Goal: Transaction & Acquisition: Subscribe to service/newsletter

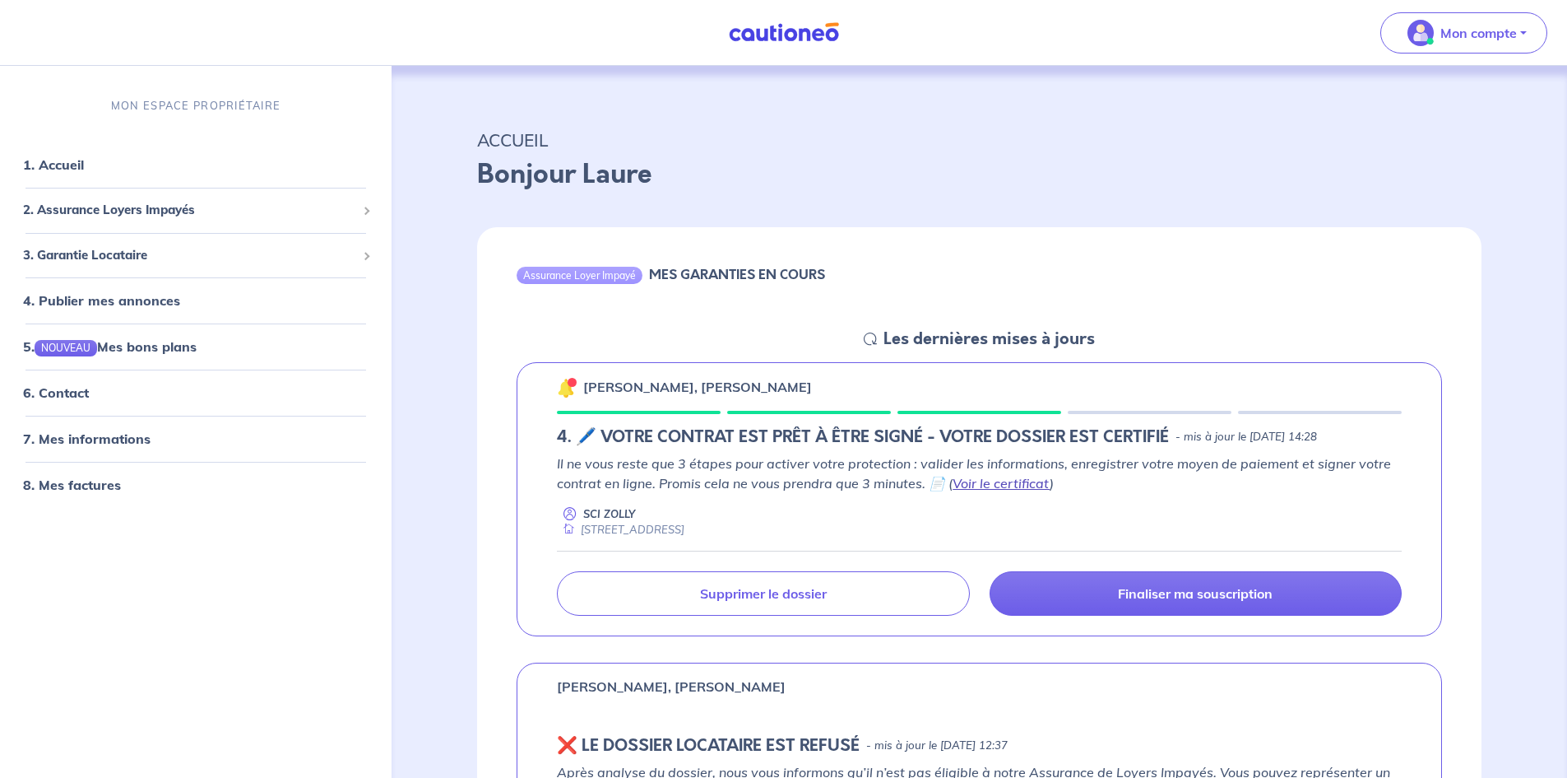
click at [1007, 486] on link "Voir le certificat" at bounding box center [1001, 483] width 97 height 16
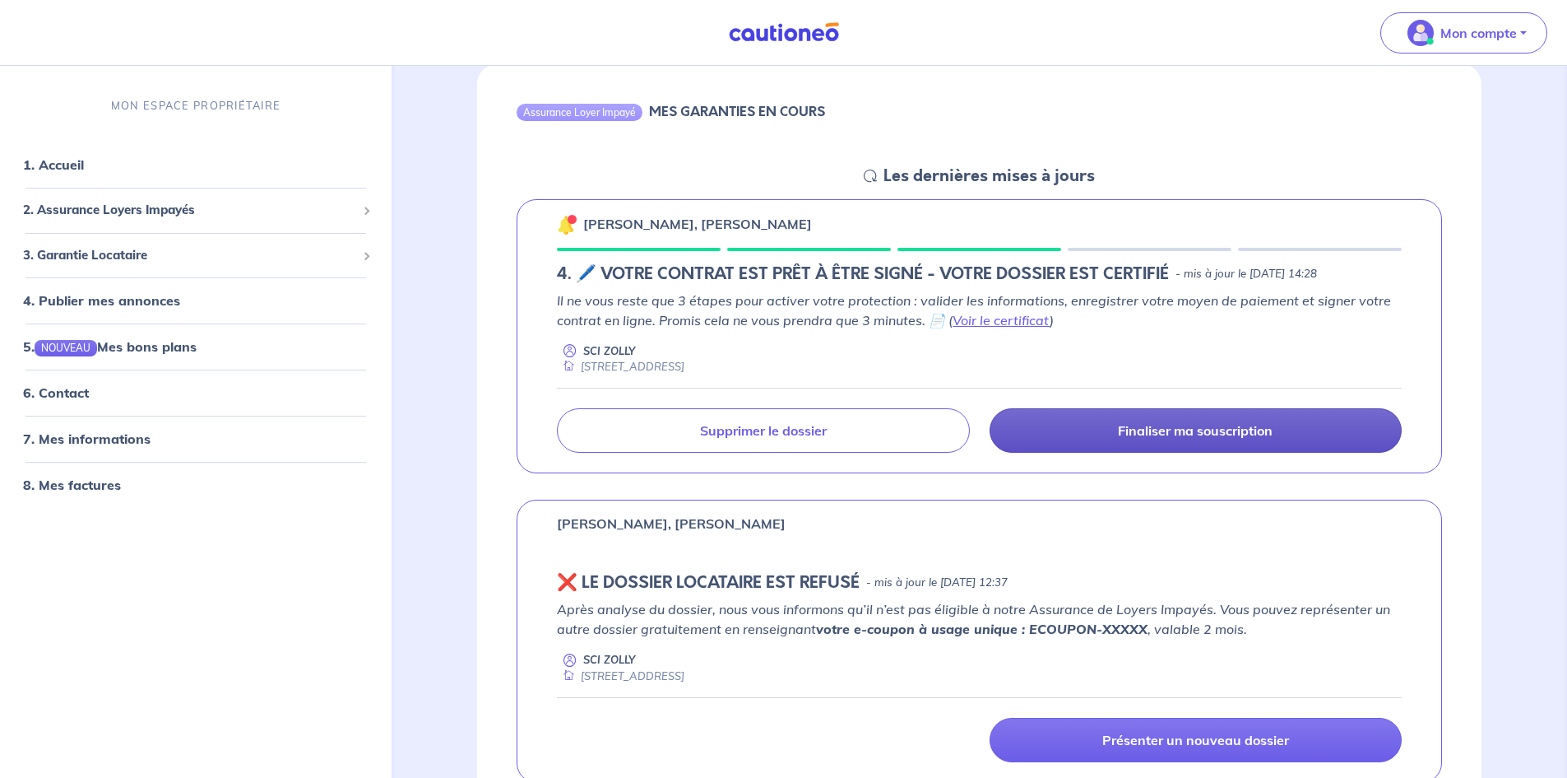
scroll to position [165, 0]
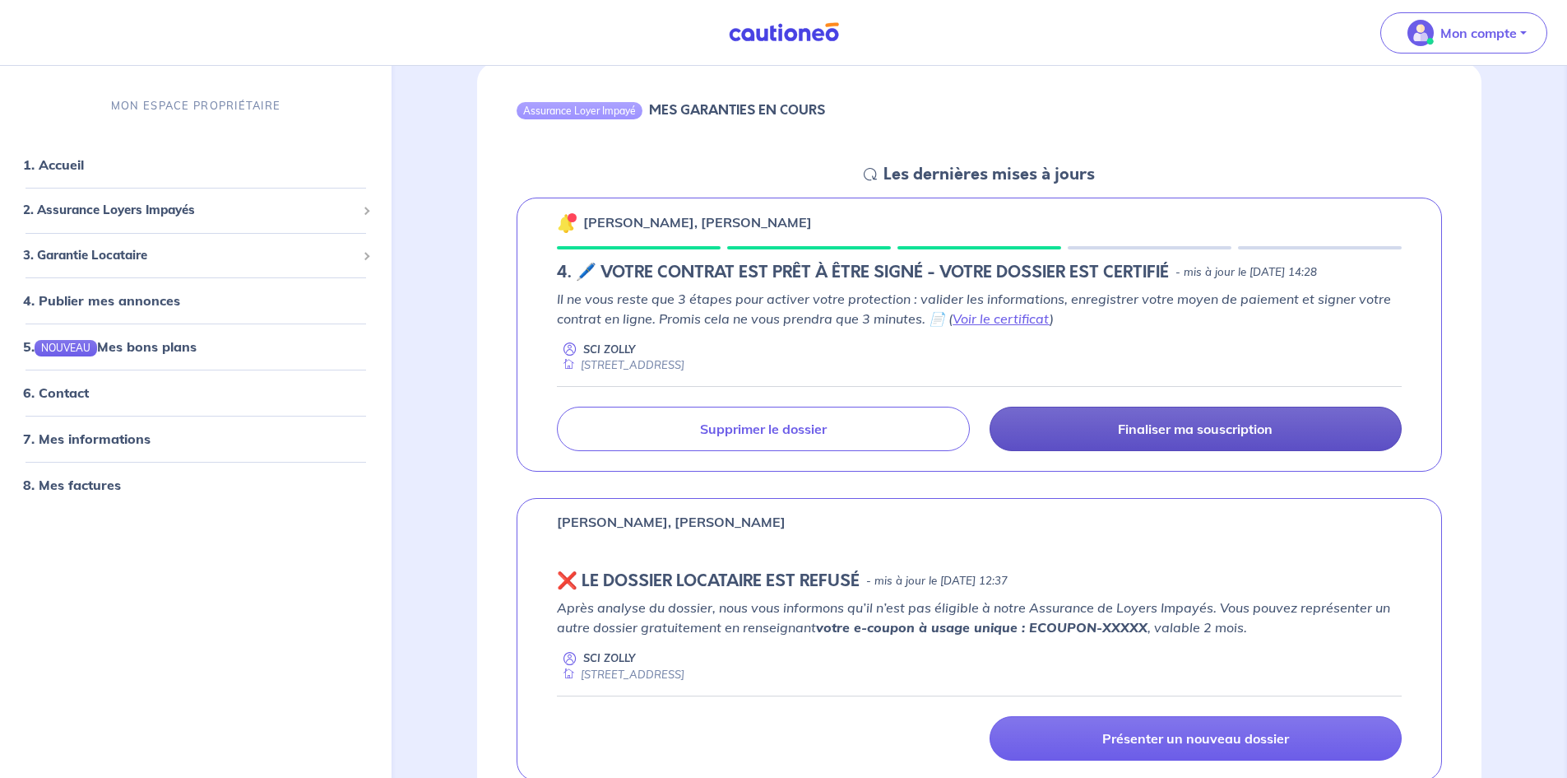
click at [1183, 436] on p "Finaliser ma souscription" at bounding box center [1195, 428] width 155 height 16
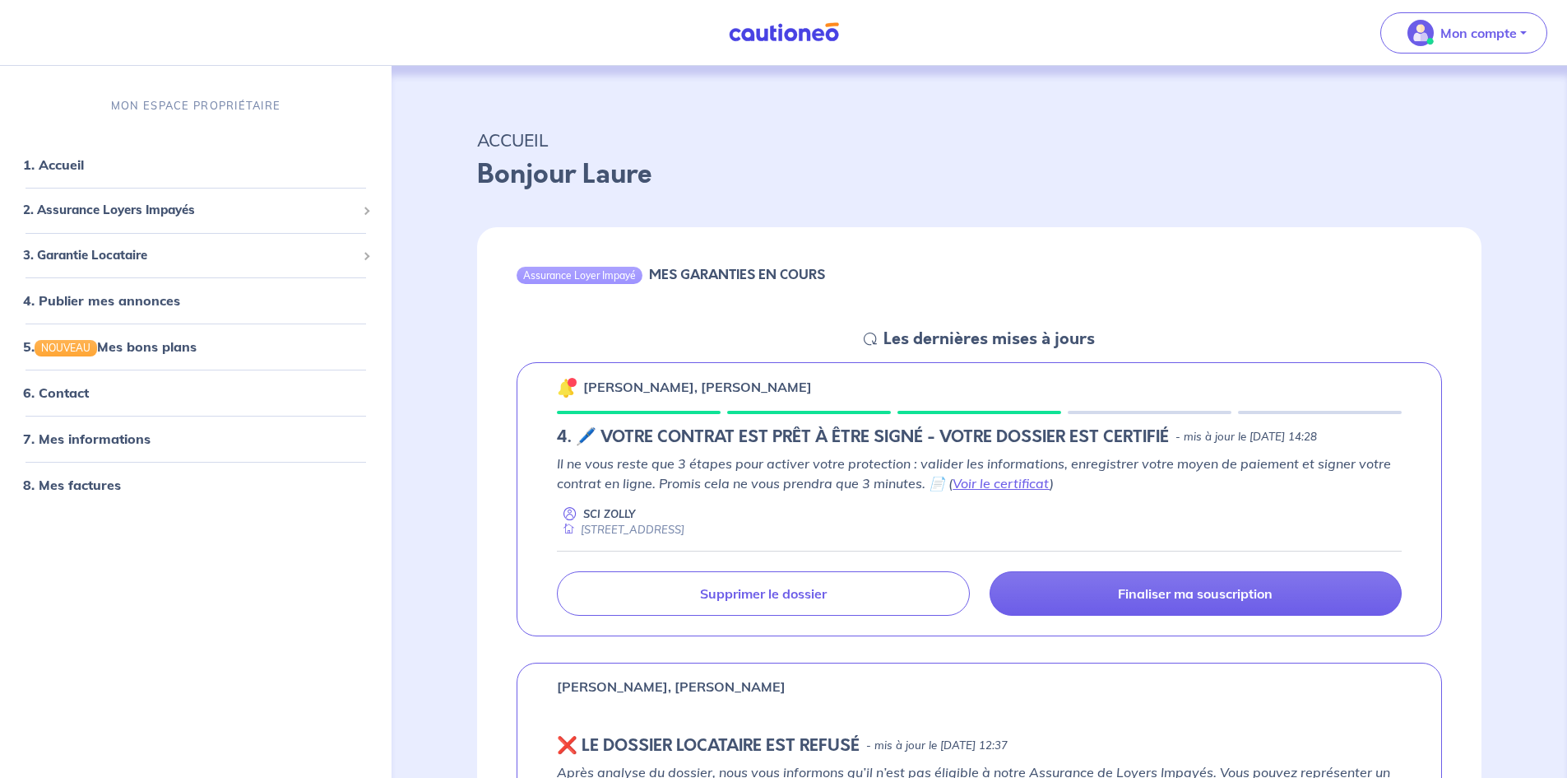
click at [769, 415] on div "[PERSON_NAME], [PERSON_NAME] 4. 🖊️ VOTRE CONTRAT EST PRÊT À ÊTRE SIGNÉ - VOTRE …" at bounding box center [980, 499] width 926 height 275
click at [775, 431] on h5 "4. 🖊️ VOTRE CONTRAT EST PRÊT À ÊTRE SIGNÉ - VOTRE DOSSIER EST CERTIFIÉ" at bounding box center [863, 437] width 612 height 20
click at [611, 510] on p "SCI ZOLLY" at bounding box center [609, 514] width 52 height 16
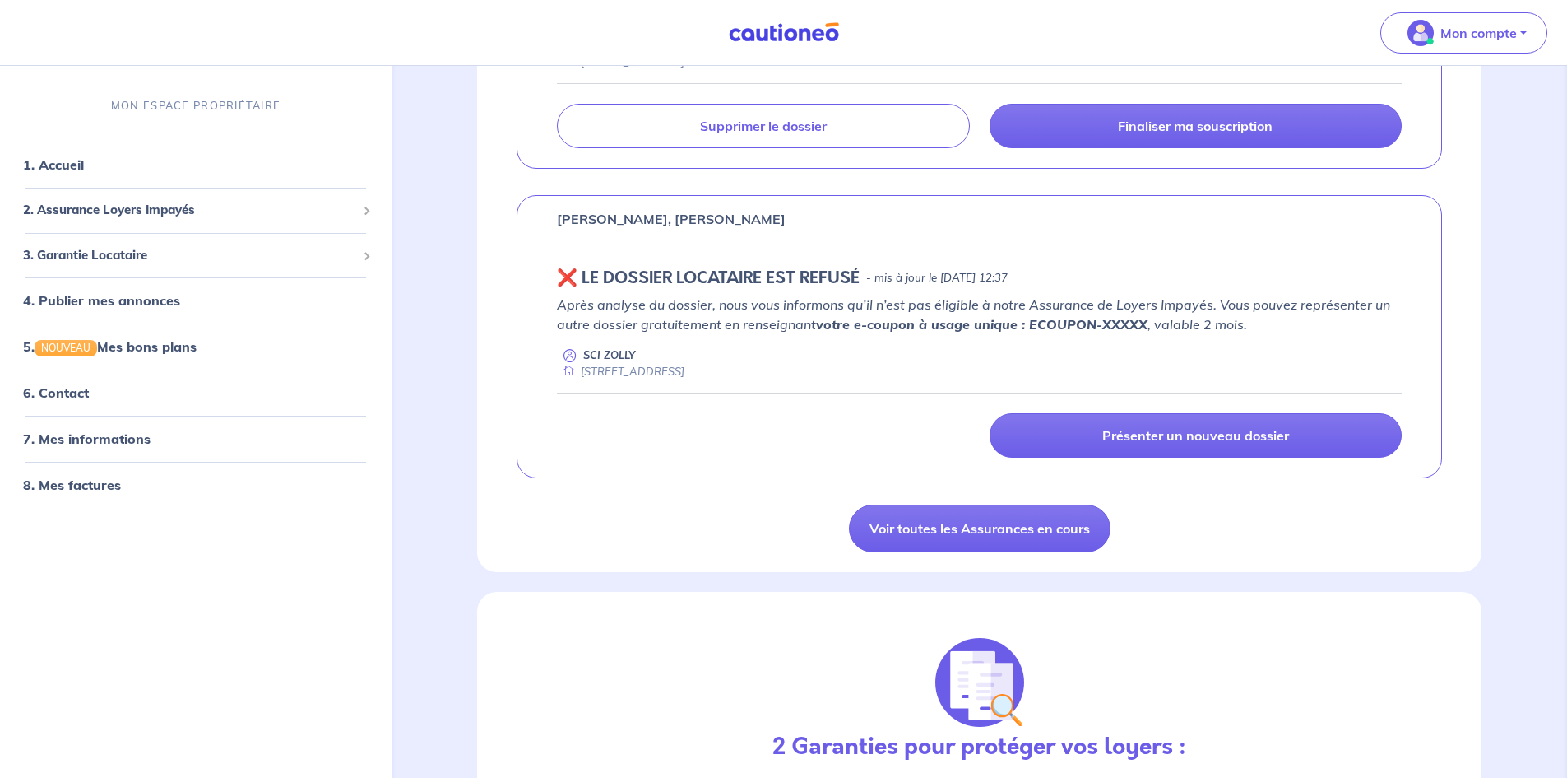
scroll to position [329, 0]
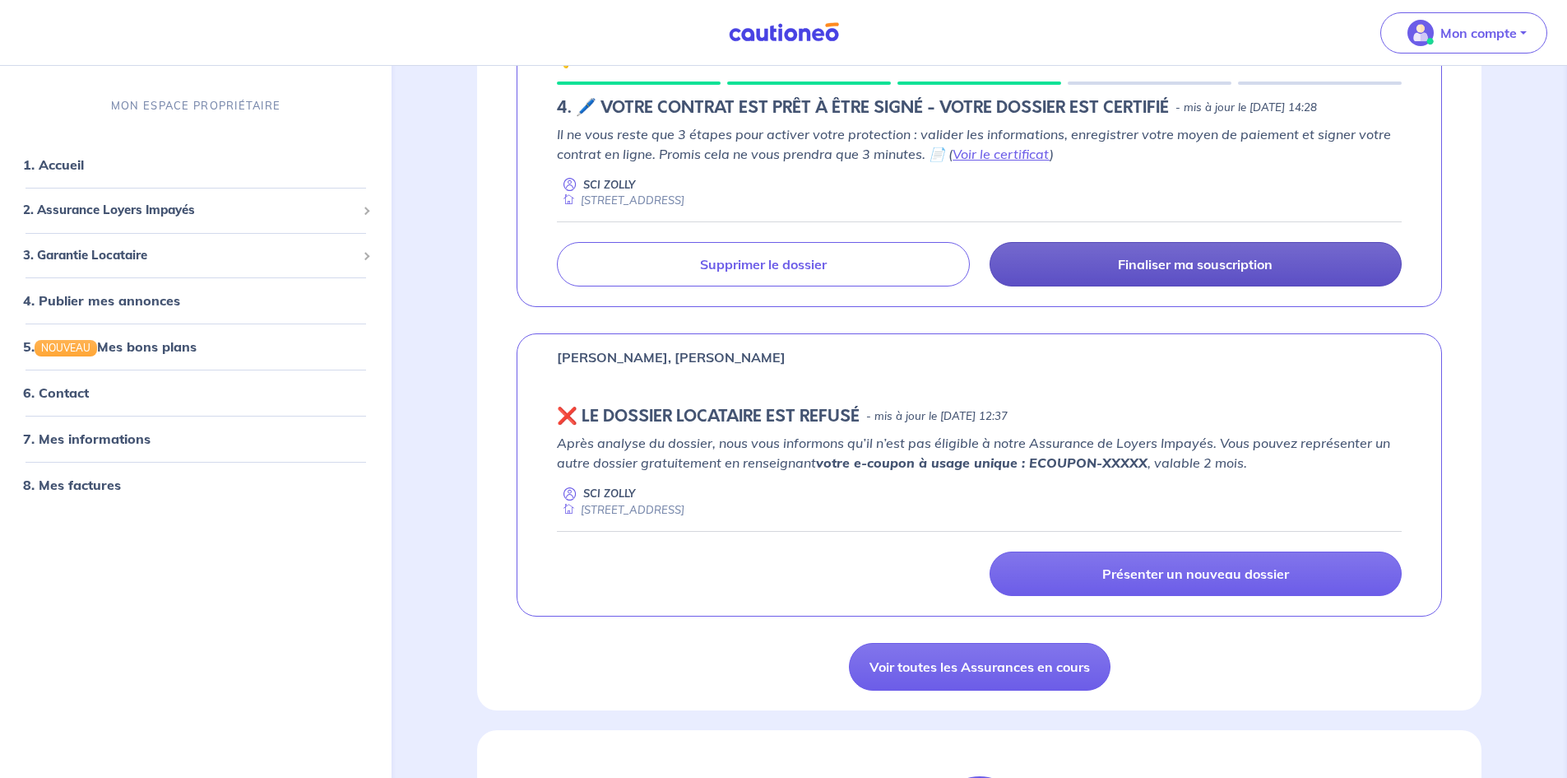
click at [1186, 256] on p "Finaliser ma souscription" at bounding box center [1195, 264] width 155 height 16
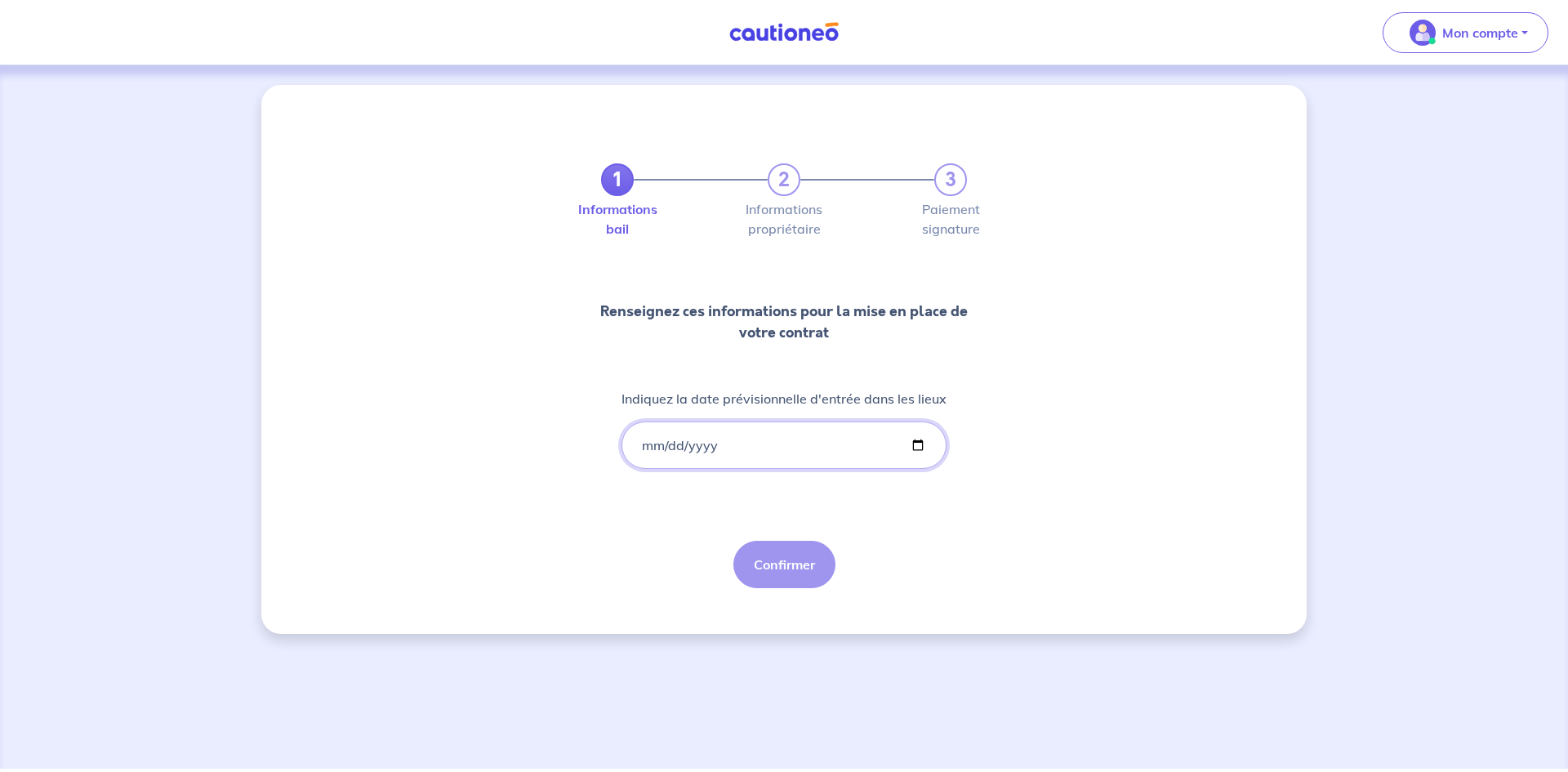
click at [913, 441] on input "Indiquez la date prévisionnelle d'entrée dans les lieux" at bounding box center [783, 446] width 325 height 48
type input "[DATE]"
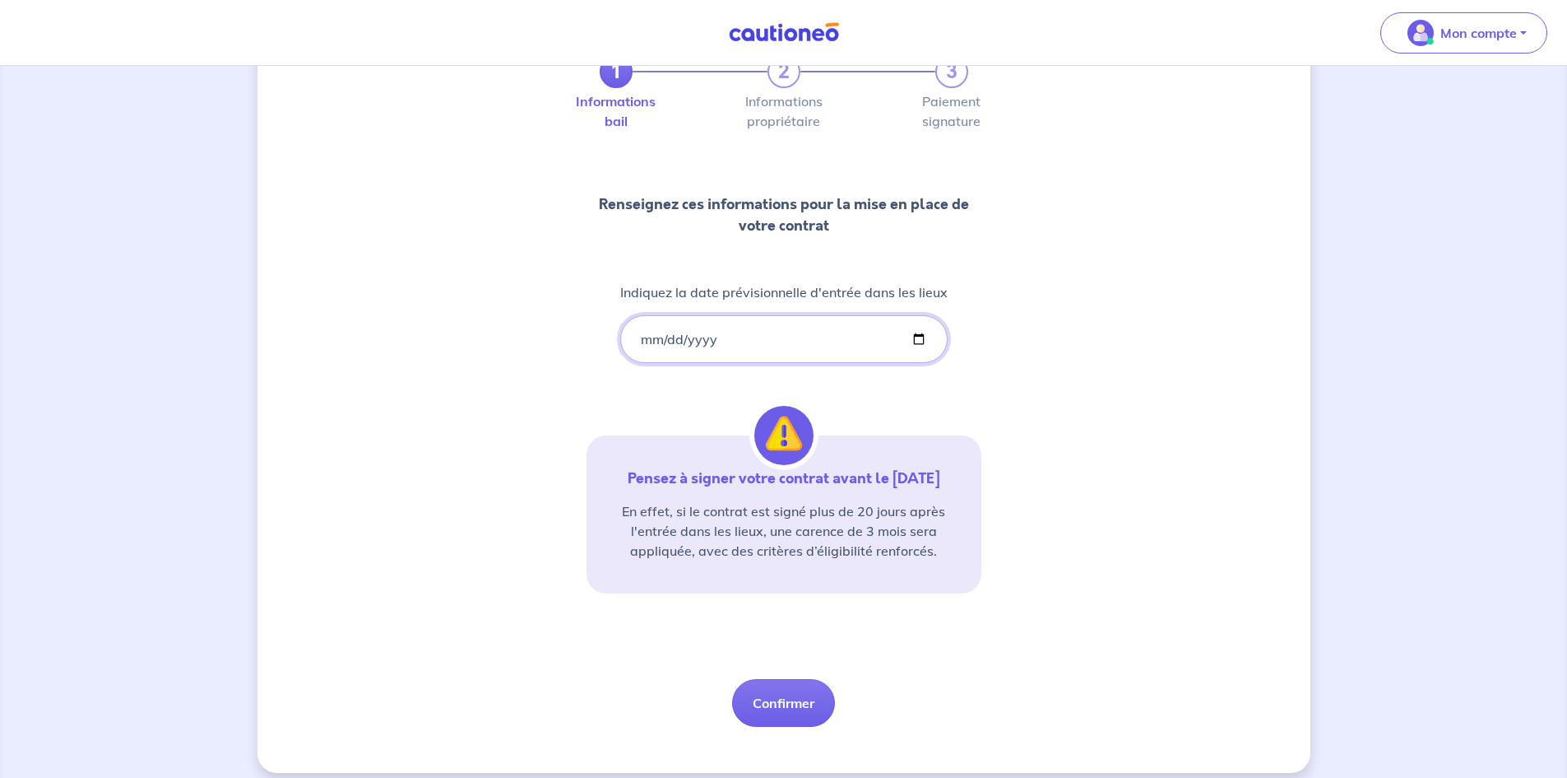
scroll to position [124, 0]
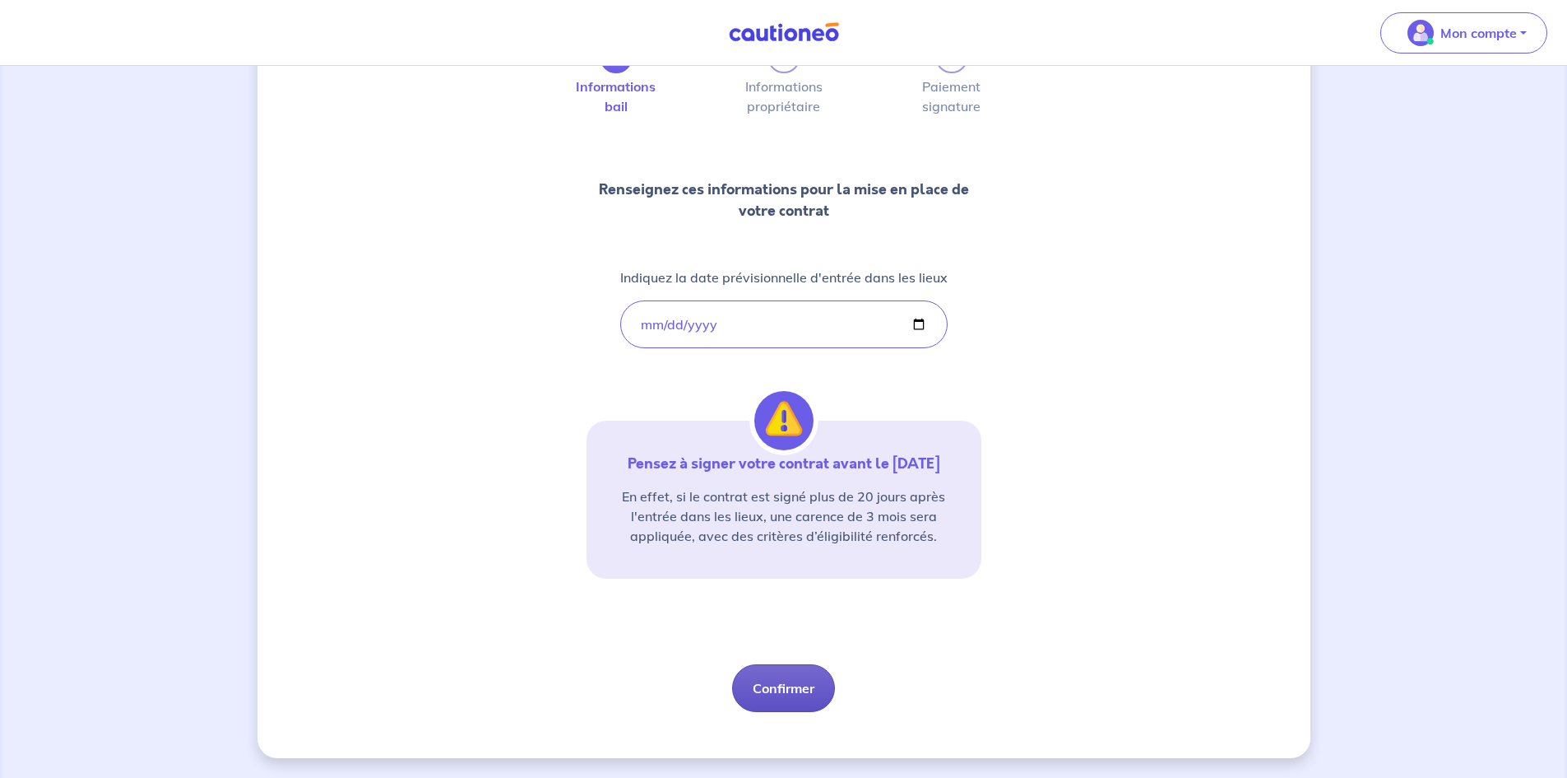
click at [800, 685] on button "Confirmer" at bounding box center [783, 688] width 103 height 48
select select "FR"
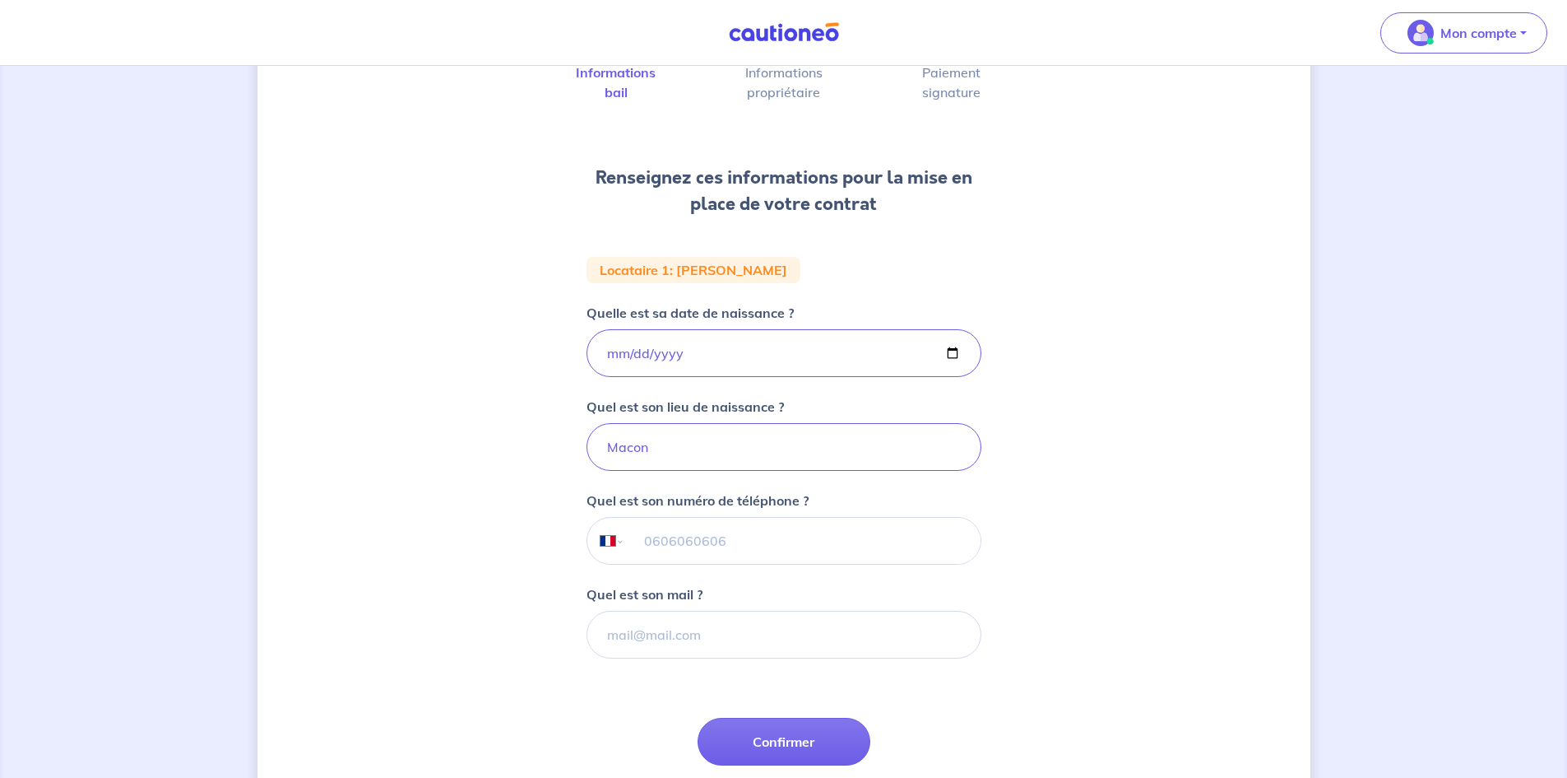
scroll to position [165, 0]
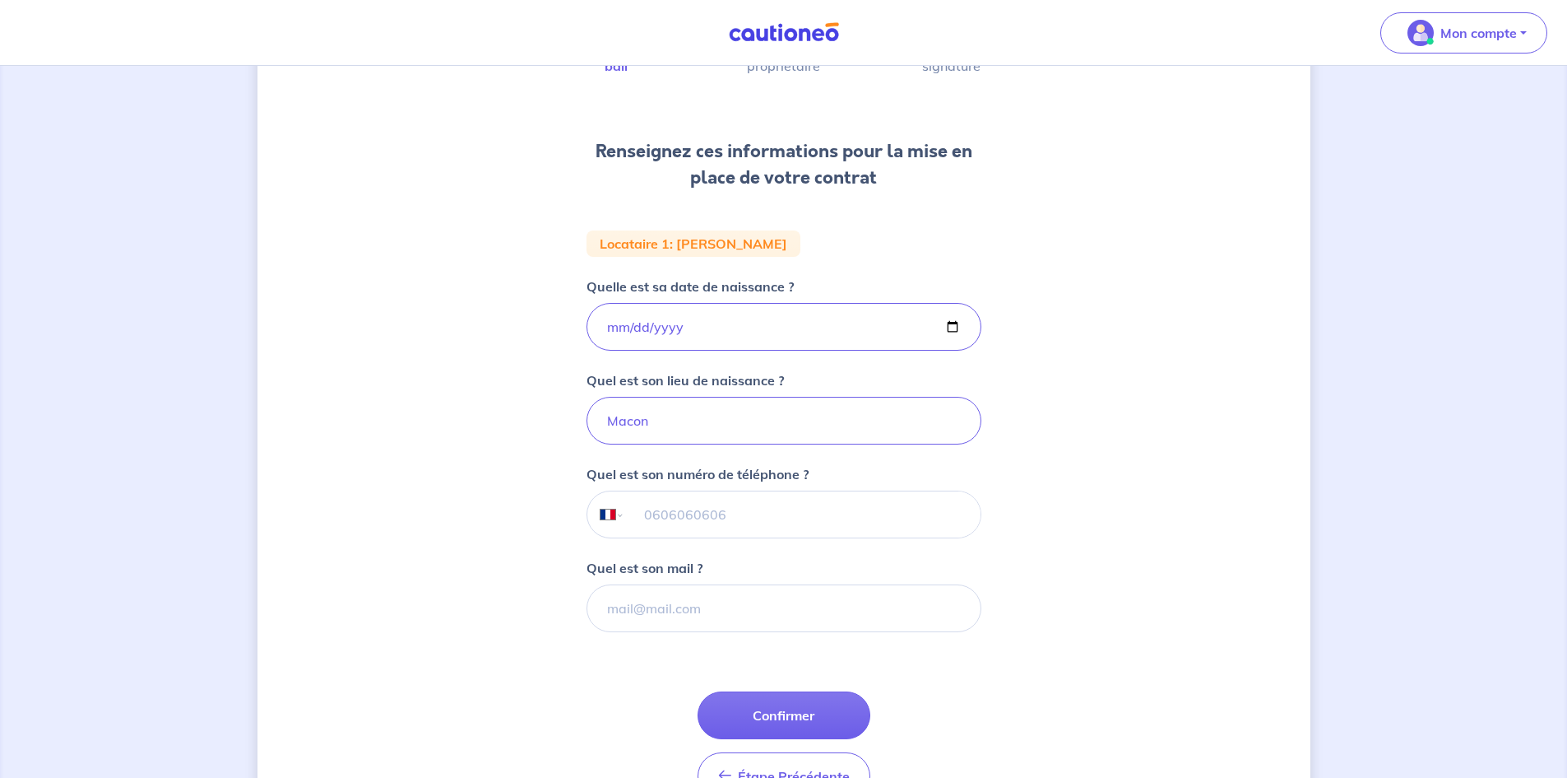
click at [710, 505] on input "tel" at bounding box center [802, 514] width 355 height 46
drag, startPoint x: 1150, startPoint y: 295, endPoint x: 1208, endPoint y: 369, distance: 93.2
click at [1166, 339] on div "1 2 3 Informations bail Informations propriétaire Paiement signature Renseignez…" at bounding box center [784, 390] width 1053 height 938
click at [1405, 309] on div "1 2 3 Informations bail Informations propriétaire Paiement signature Renseignez…" at bounding box center [783, 390] width 1567 height 978
click at [690, 507] on input "tel" at bounding box center [802, 514] width 355 height 46
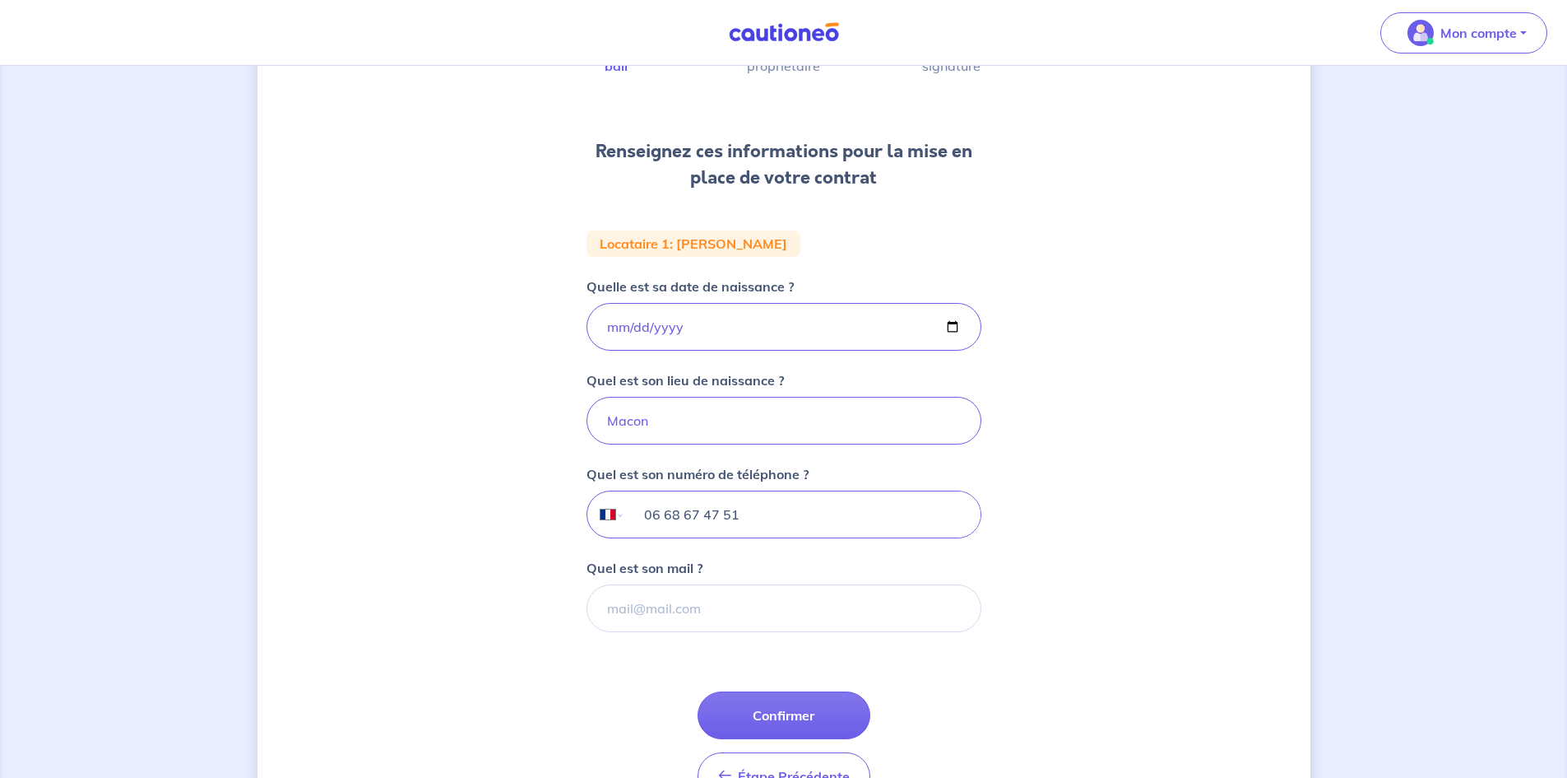
type input "06 68 67 47 51"
click at [705, 597] on input "Quel est son mail ?" at bounding box center [784, 608] width 395 height 48
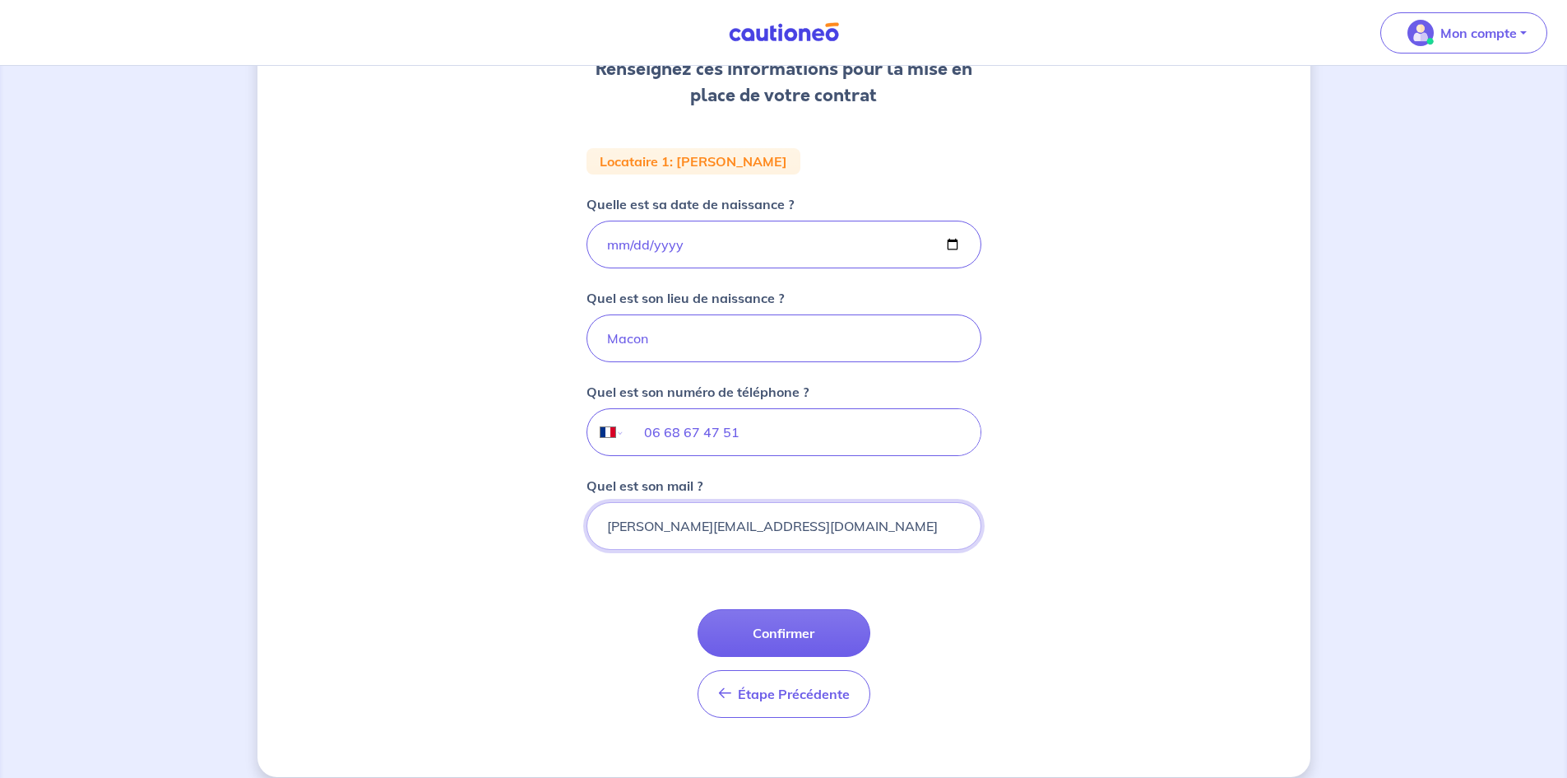
scroll to position [266, 0]
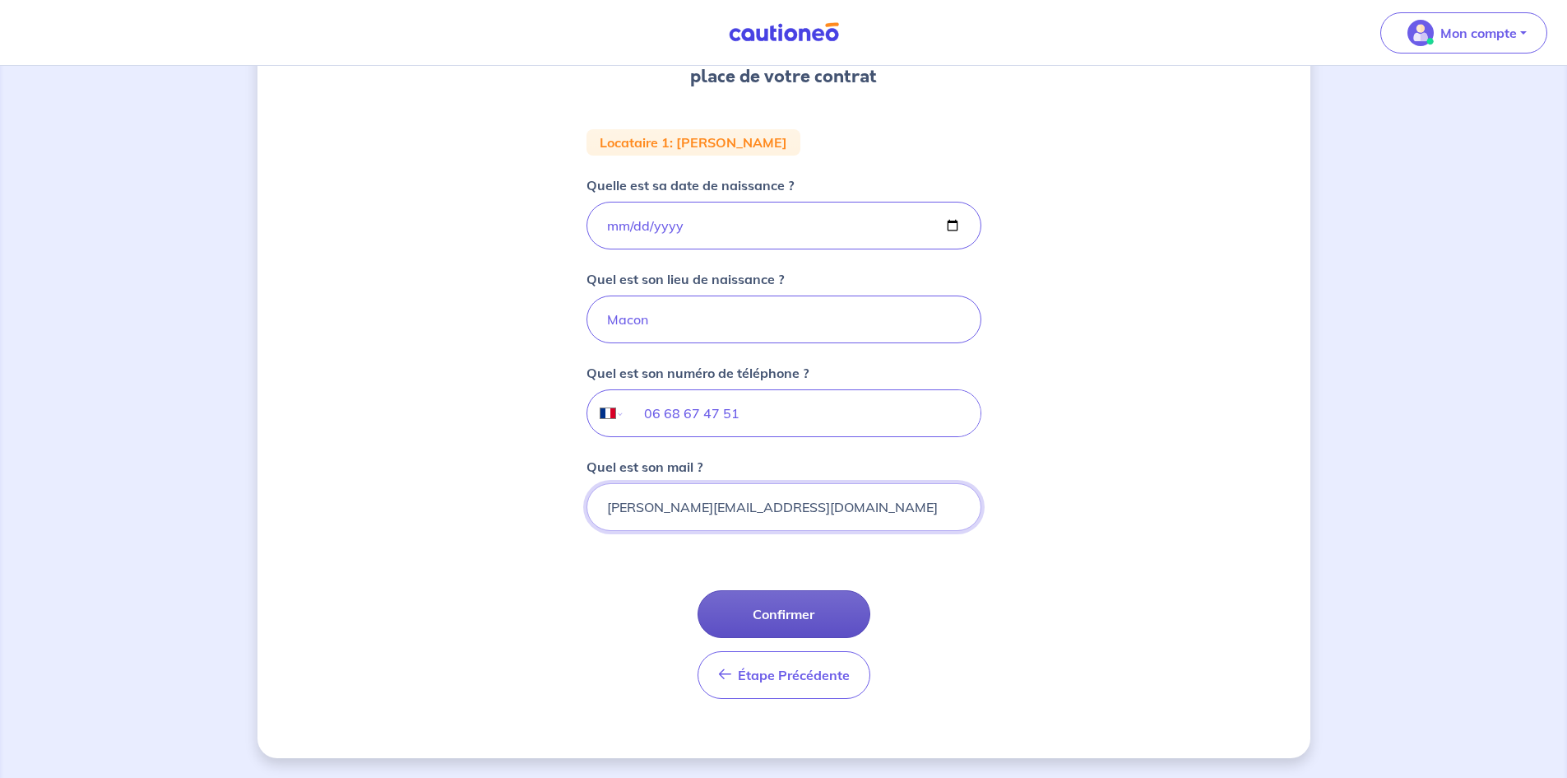
type input "[PERSON_NAME][EMAIL_ADDRESS][DOMAIN_NAME]"
click at [807, 619] on button "Confirmer" at bounding box center [784, 614] width 173 height 48
select select "FR"
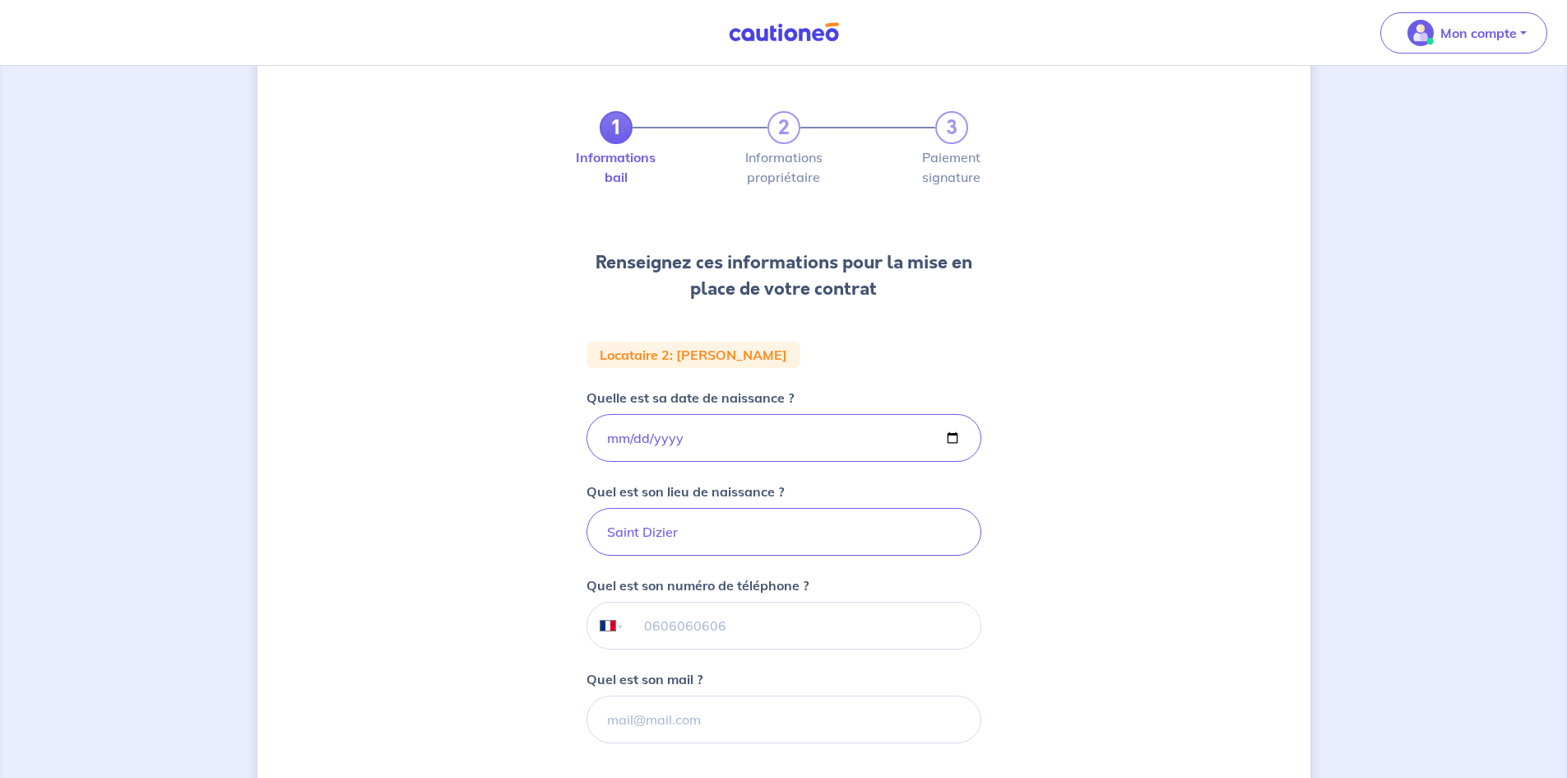
scroll to position [82, 0]
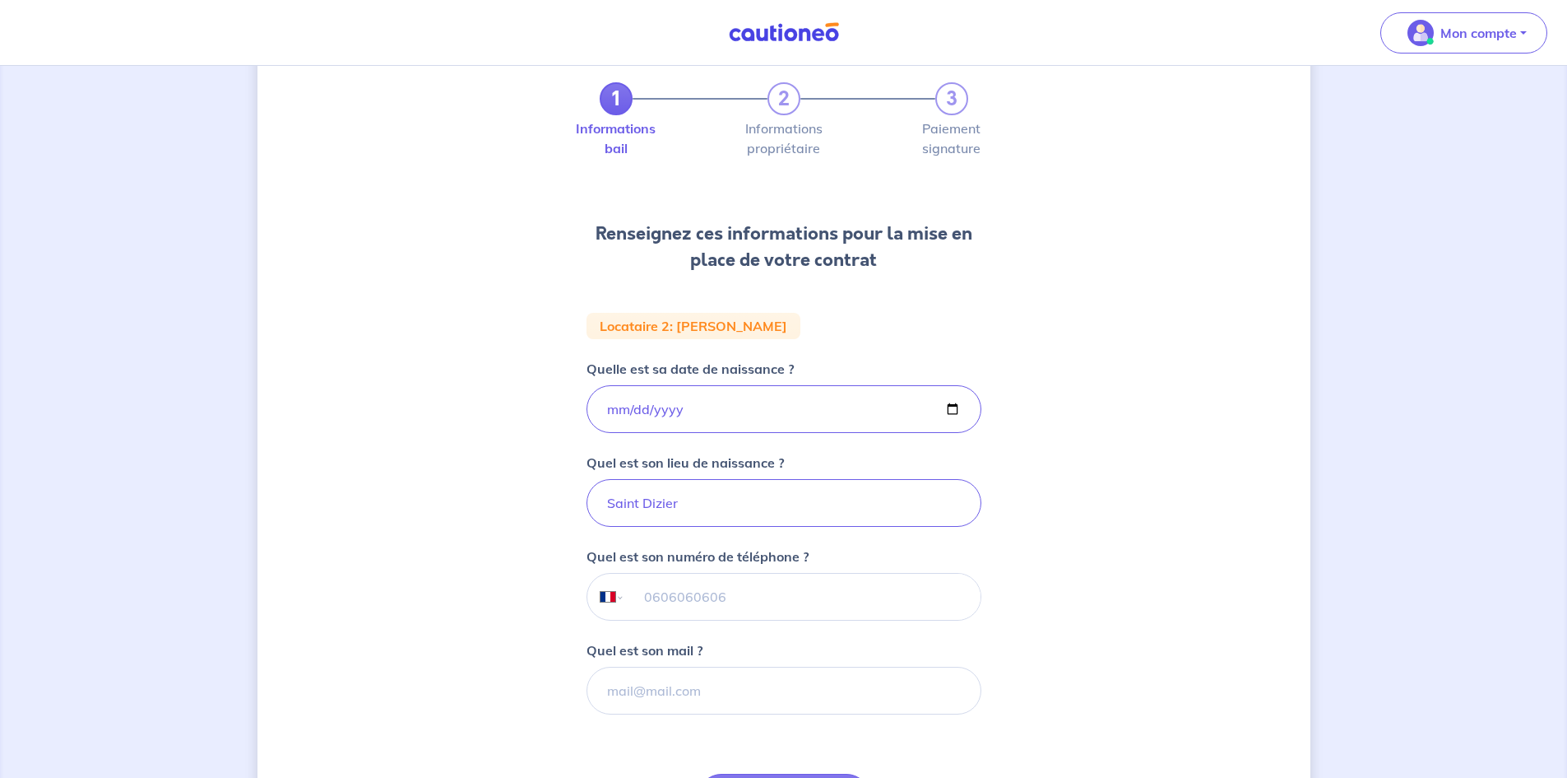
click at [732, 603] on input "tel" at bounding box center [802, 597] width 355 height 46
type input "06 98 72 59 00"
click at [717, 666] on div "Quel est son mail ?" at bounding box center [784, 677] width 395 height 74
click at [722, 680] on input "Quel est son mail ?" at bounding box center [784, 690] width 395 height 48
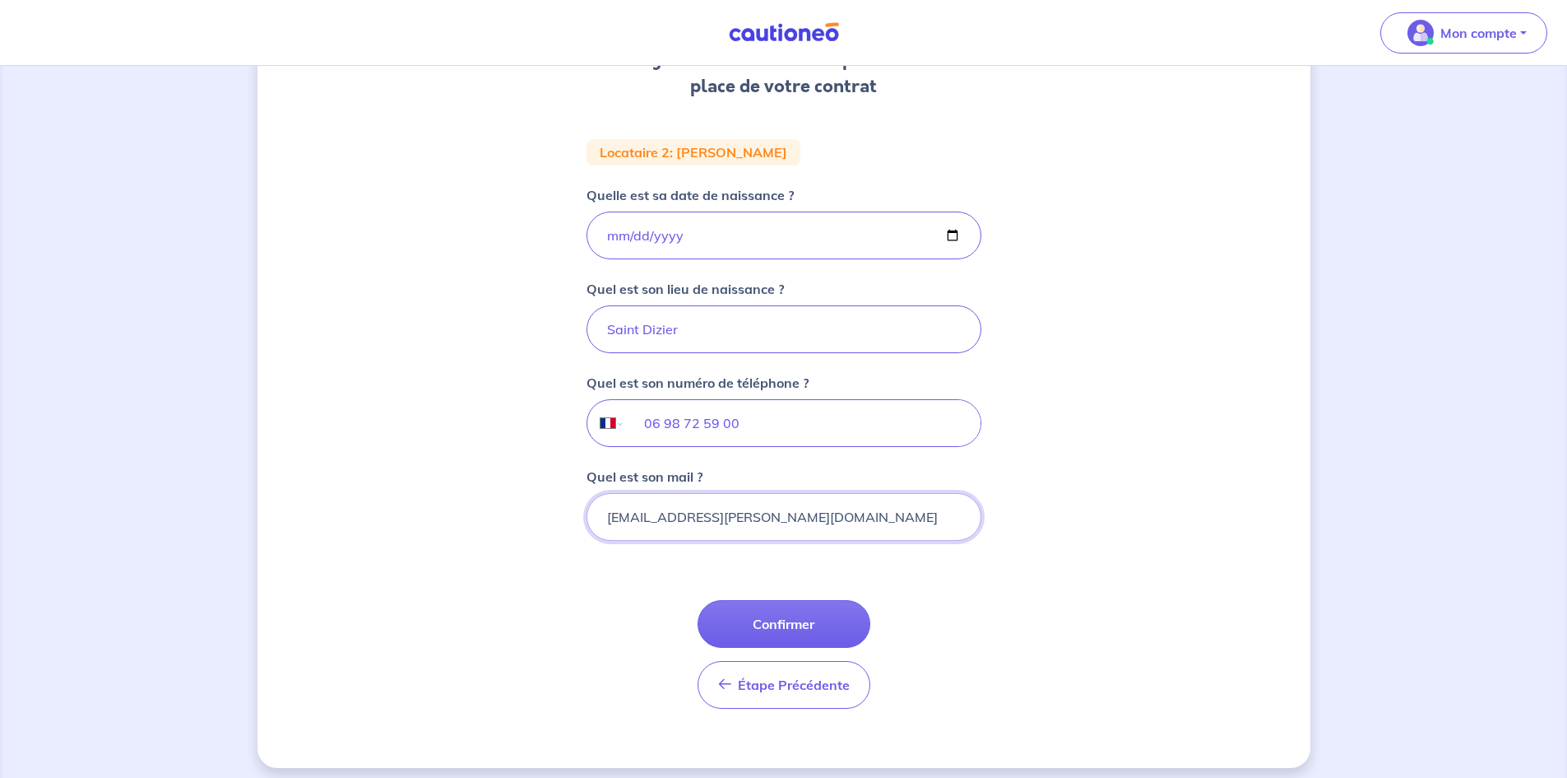
scroll to position [266, 0]
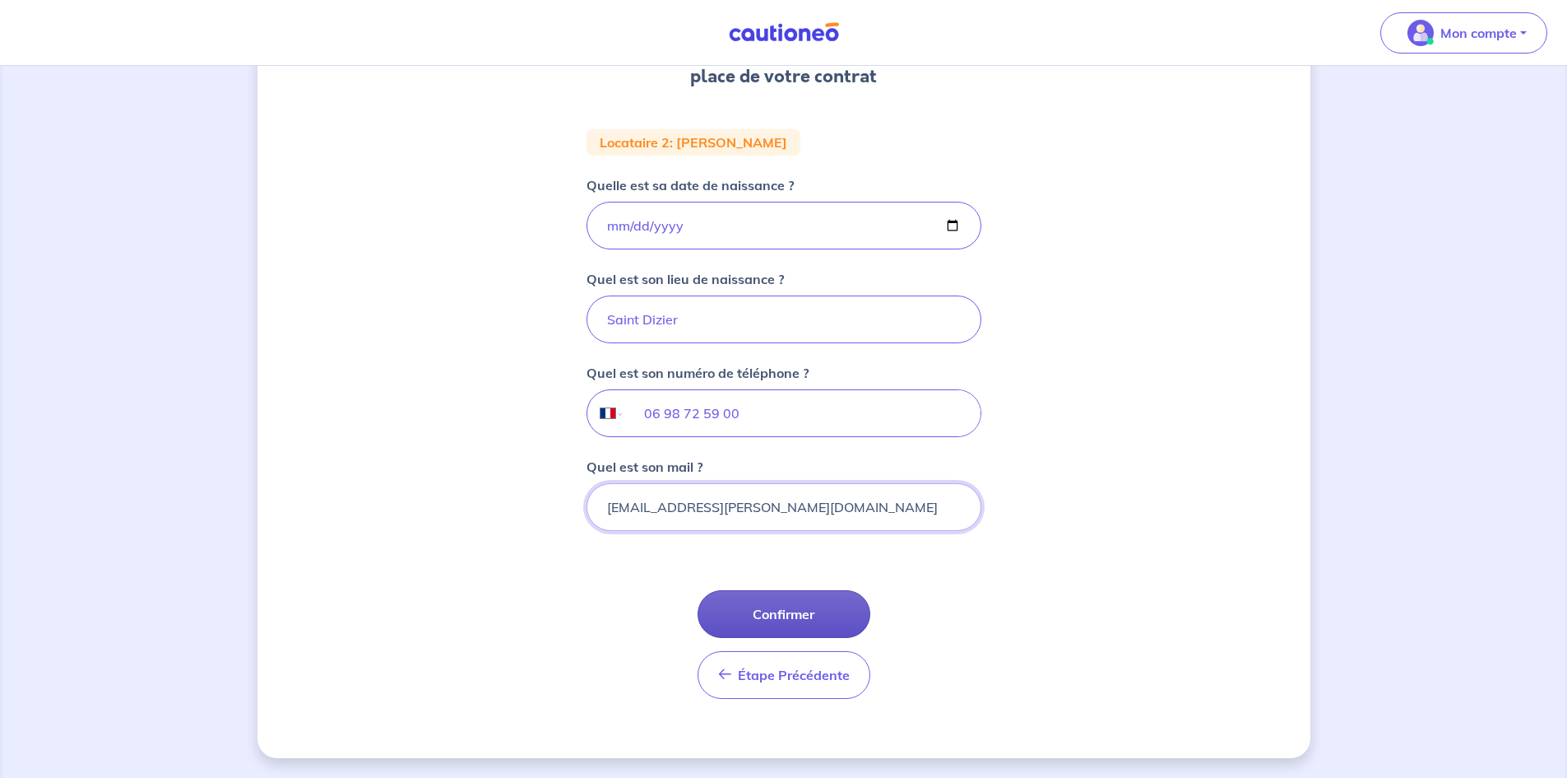
type input "[EMAIL_ADDRESS][PERSON_NAME][DOMAIN_NAME]"
click at [795, 611] on button "Confirmer" at bounding box center [784, 614] width 173 height 48
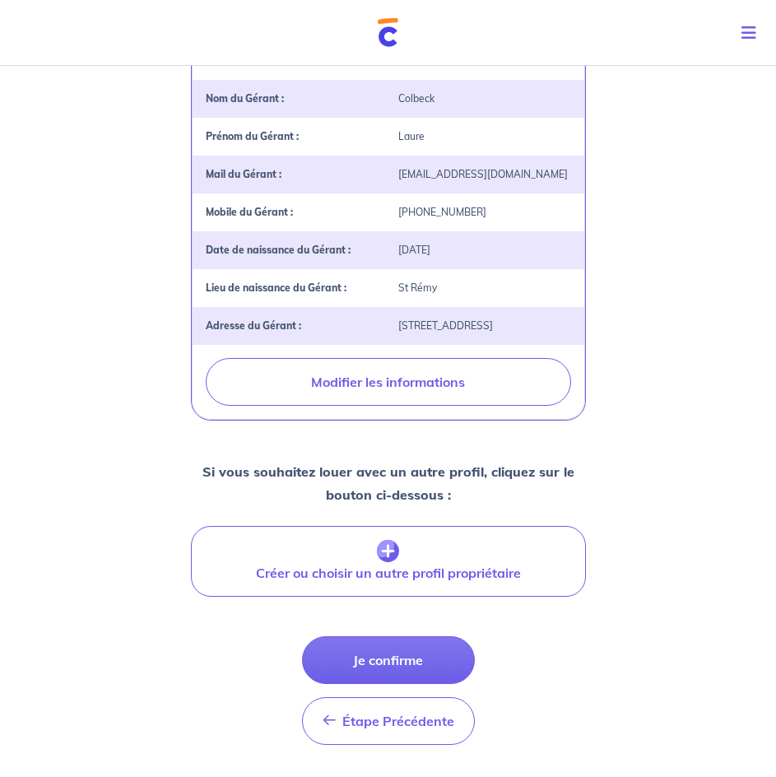
scroll to position [487, 0]
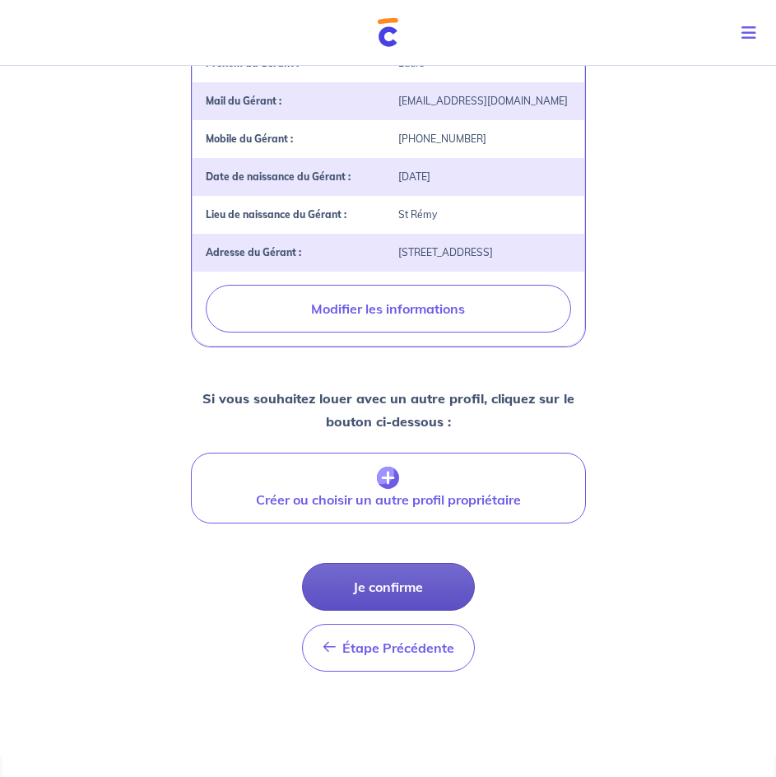
click at [383, 586] on button "Je confirme" at bounding box center [388, 587] width 173 height 48
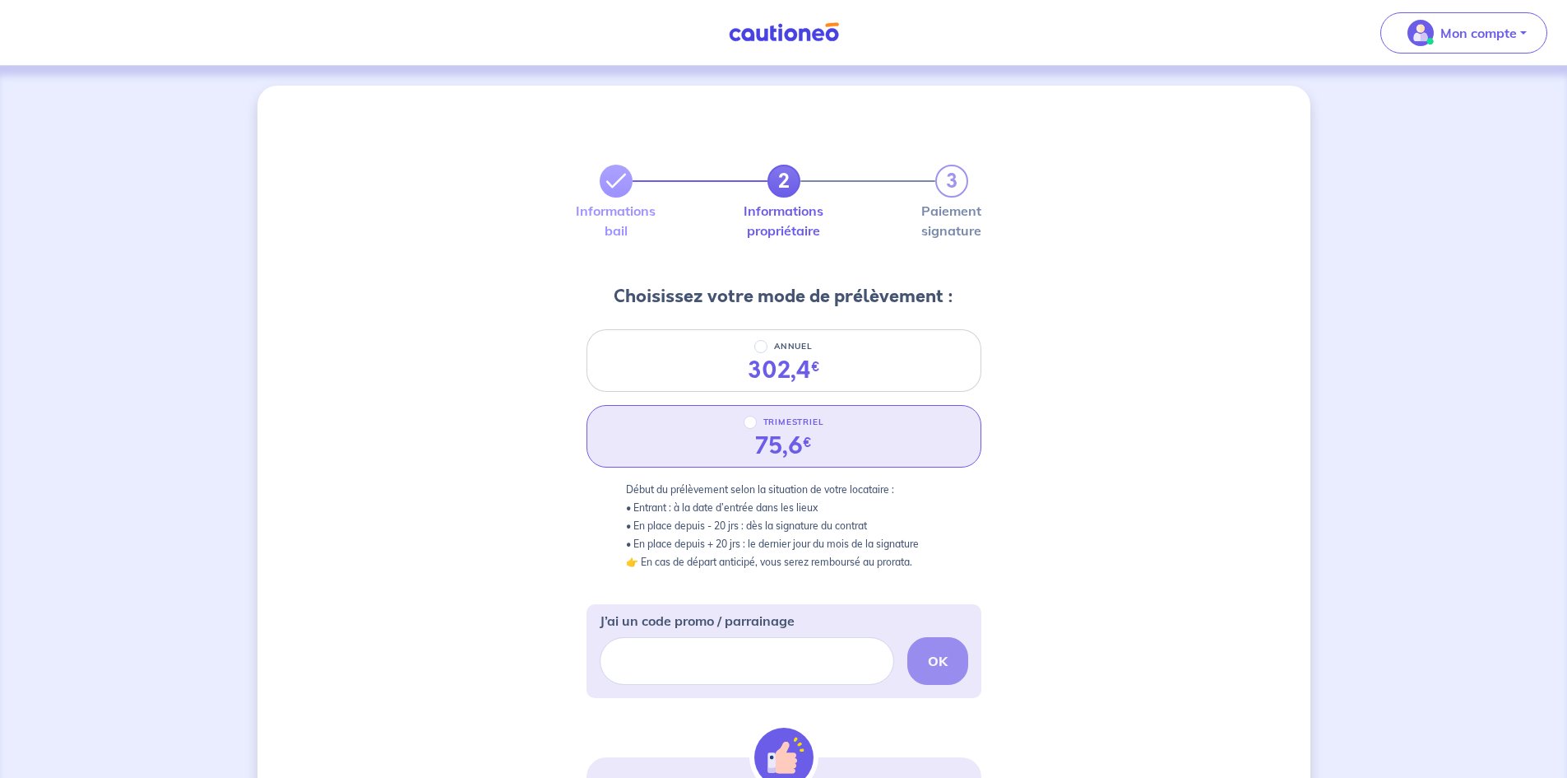
click at [847, 438] on div "TRIMESTRIEL 75,6 €" at bounding box center [784, 436] width 395 height 63
radio input "true"
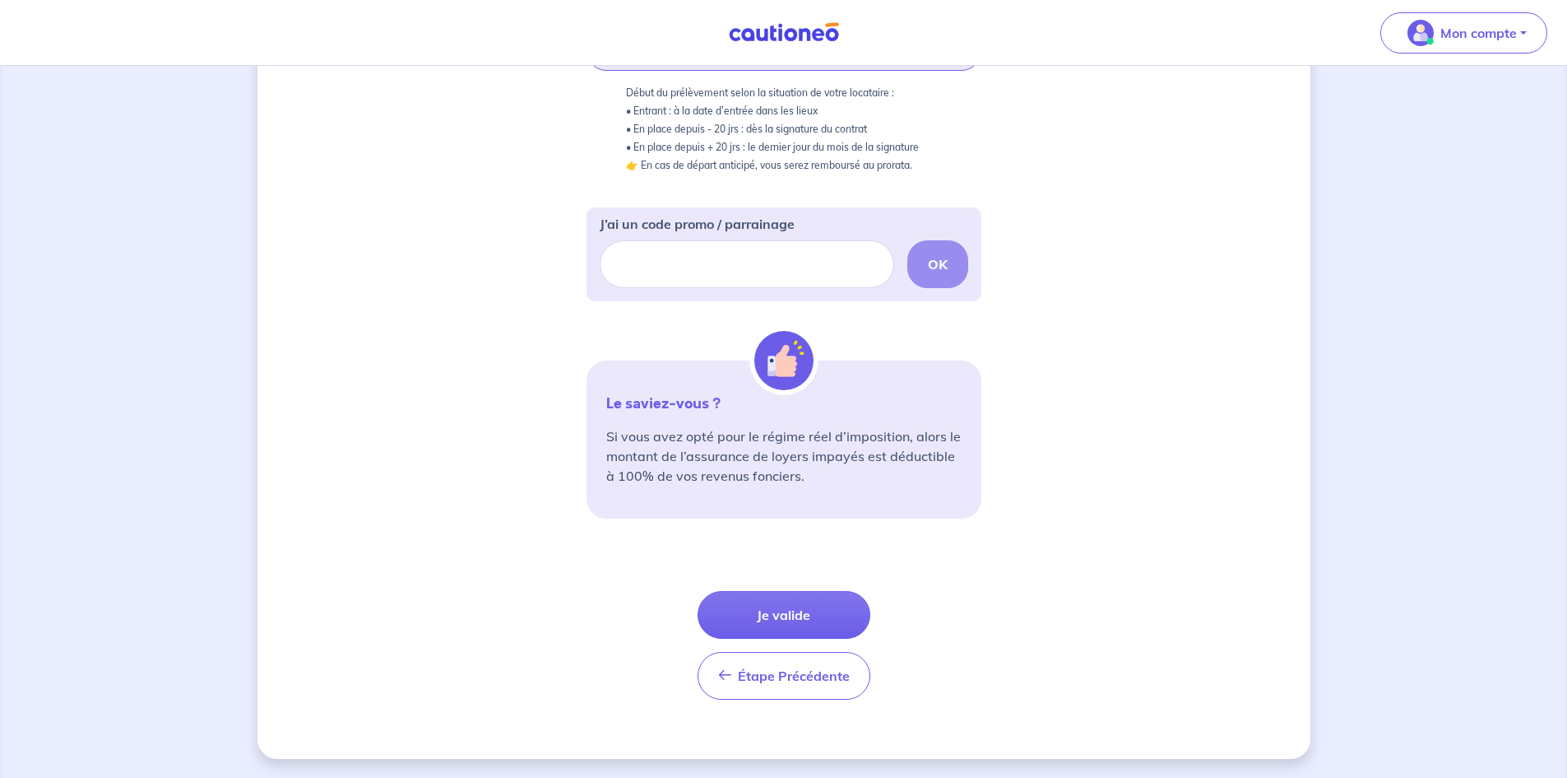
scroll to position [397, 0]
click at [781, 611] on button "Je valide" at bounding box center [784, 614] width 173 height 48
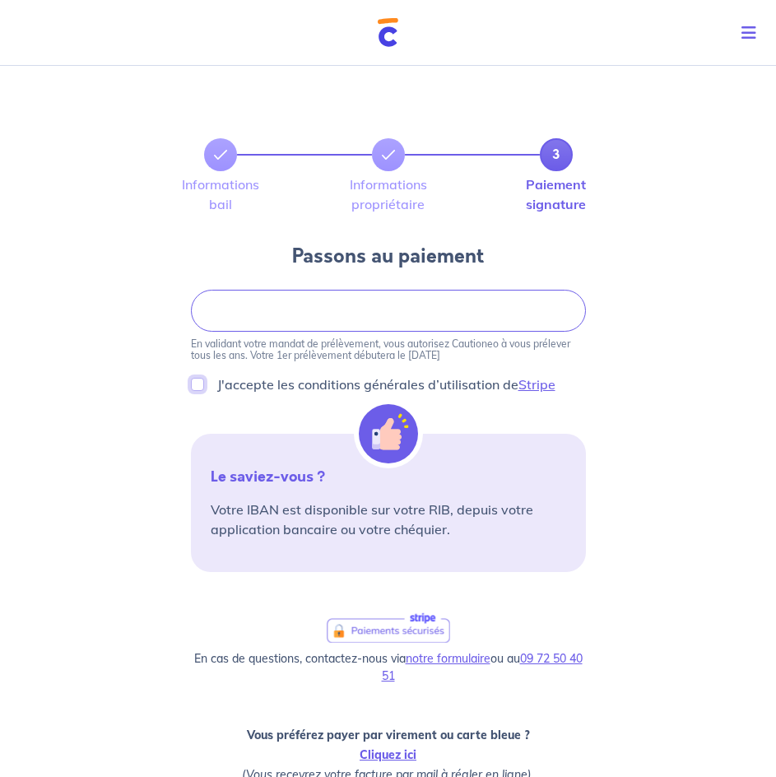
click at [200, 388] on input "J'accepte les conditions générales d’utilisation de Stripe" at bounding box center [197, 384] width 13 height 13
checkbox input "true"
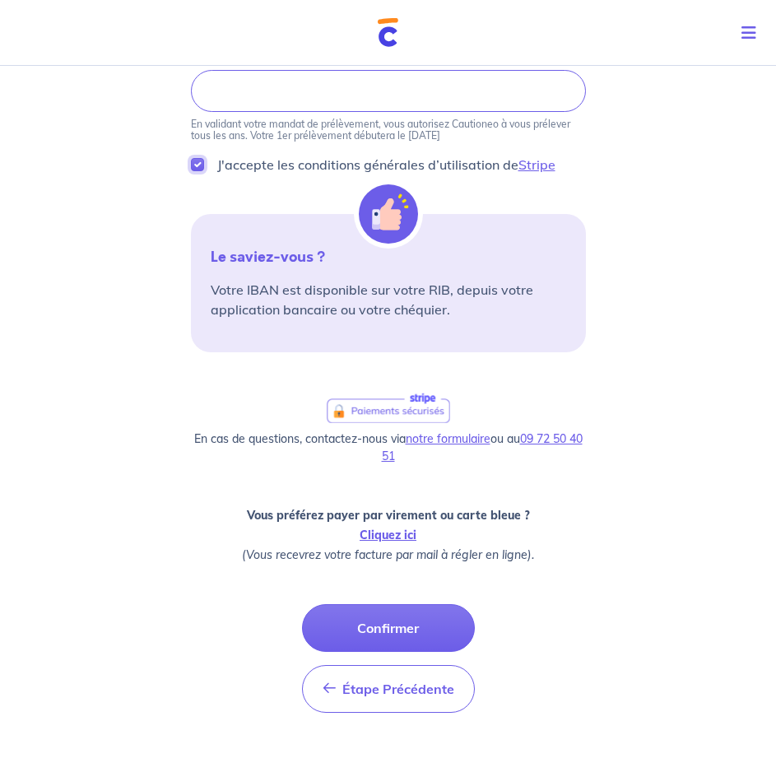
scroll to position [247, 0]
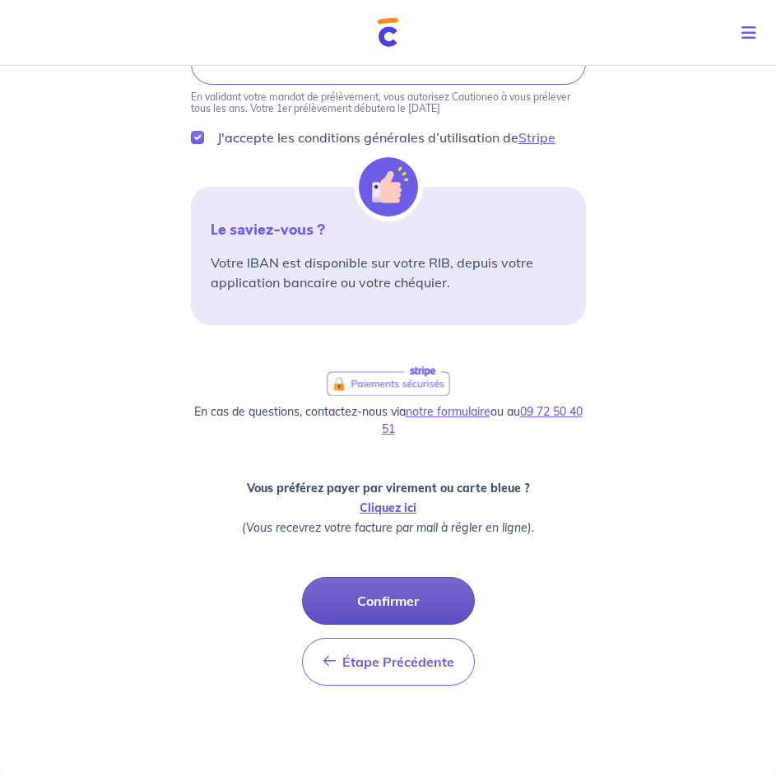
click at [399, 594] on button "Confirmer" at bounding box center [388, 601] width 173 height 48
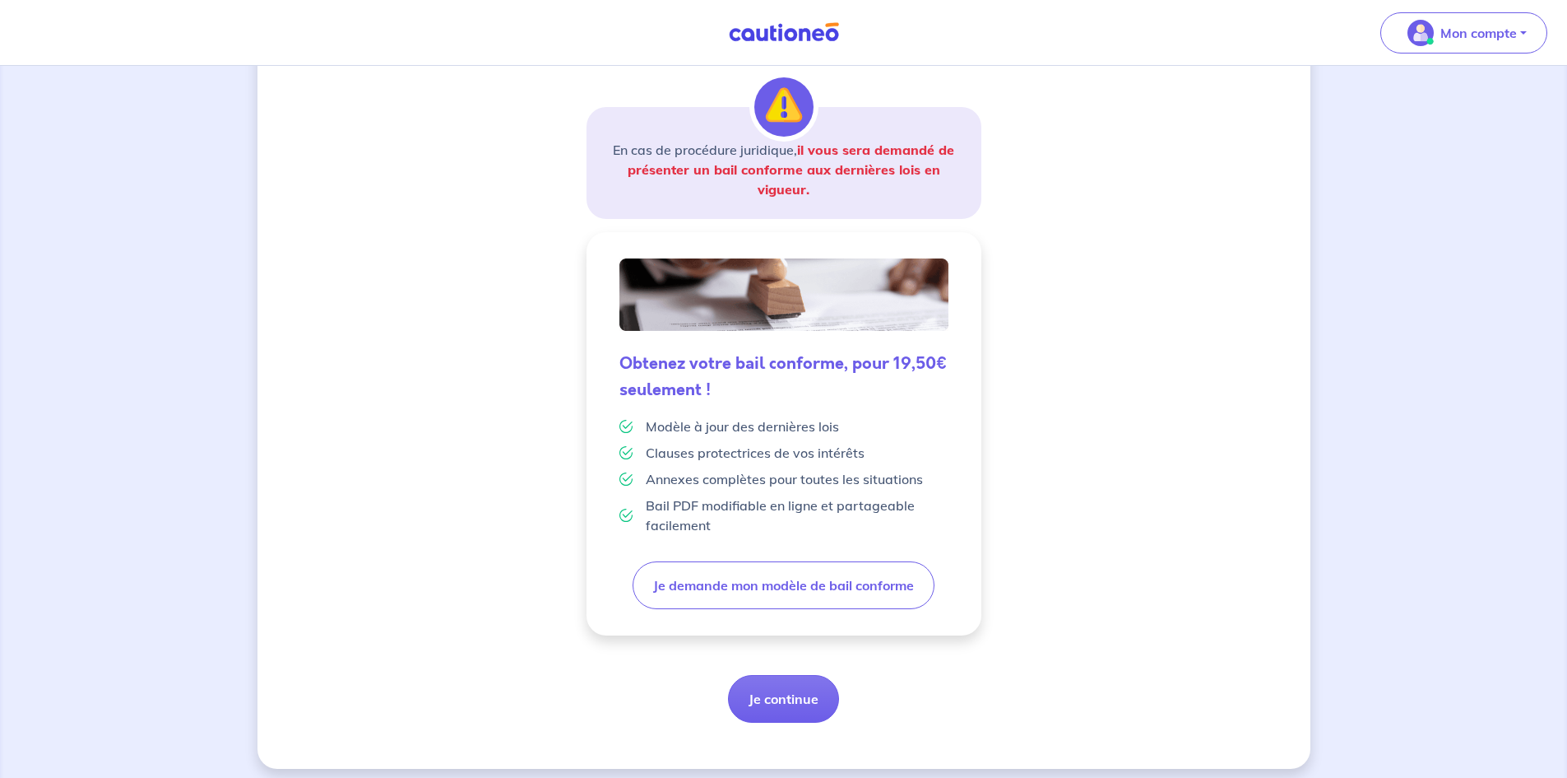
scroll to position [259, 0]
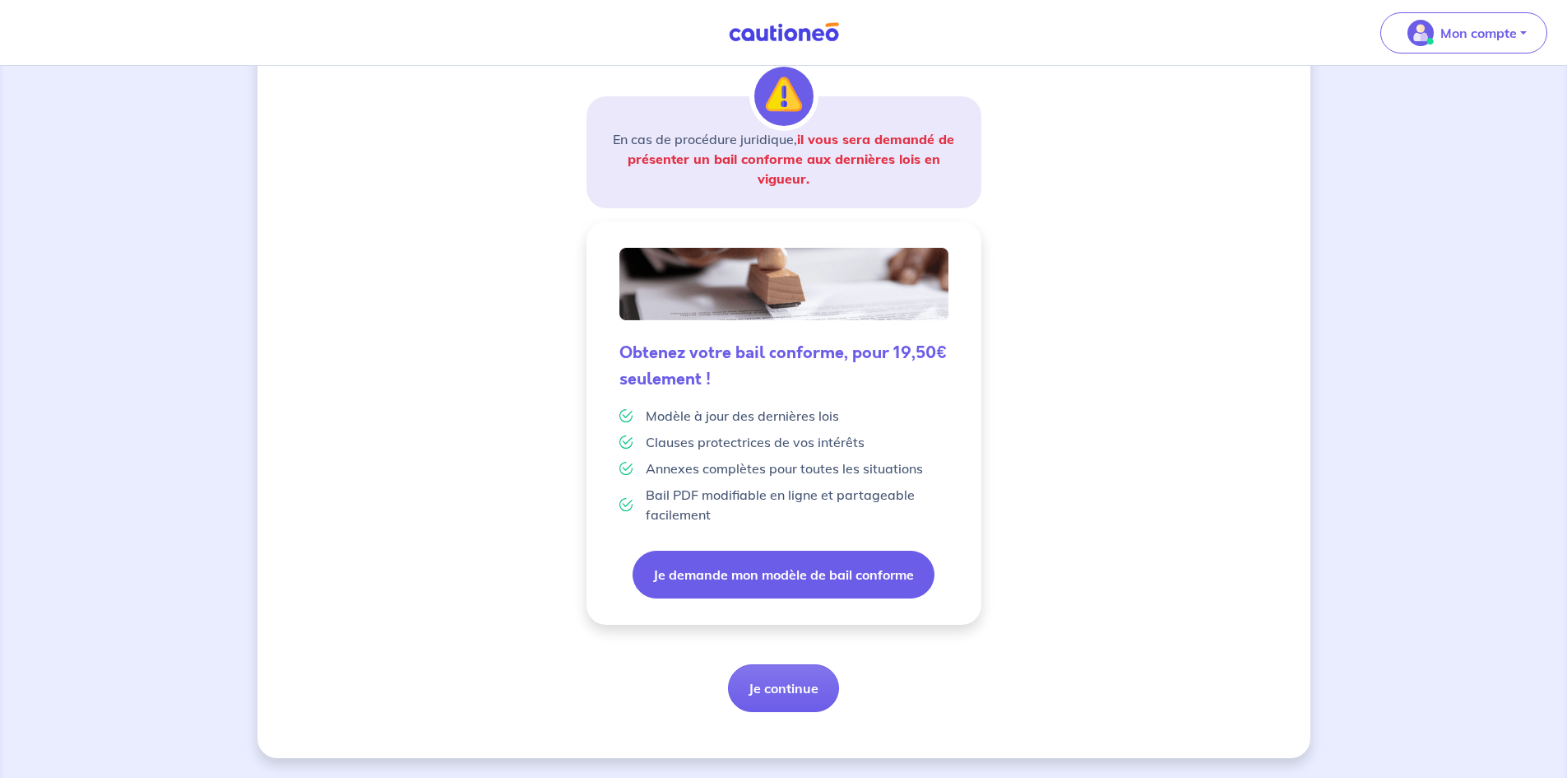
click at [826, 580] on button "Je demande mon modèle de bail conforme" at bounding box center [784, 574] width 302 height 48
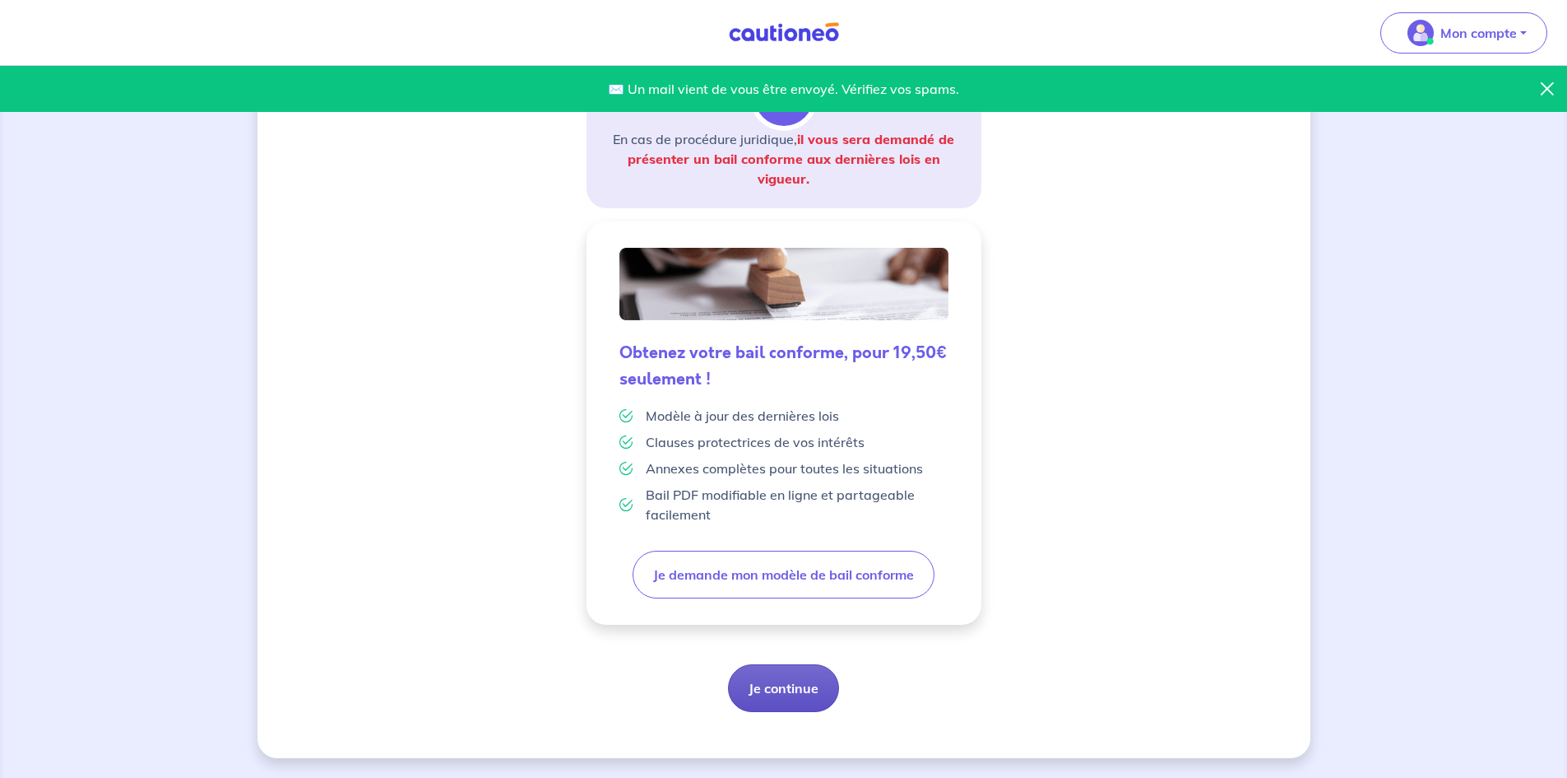
click at [787, 687] on button "Je continue" at bounding box center [783, 688] width 111 height 48
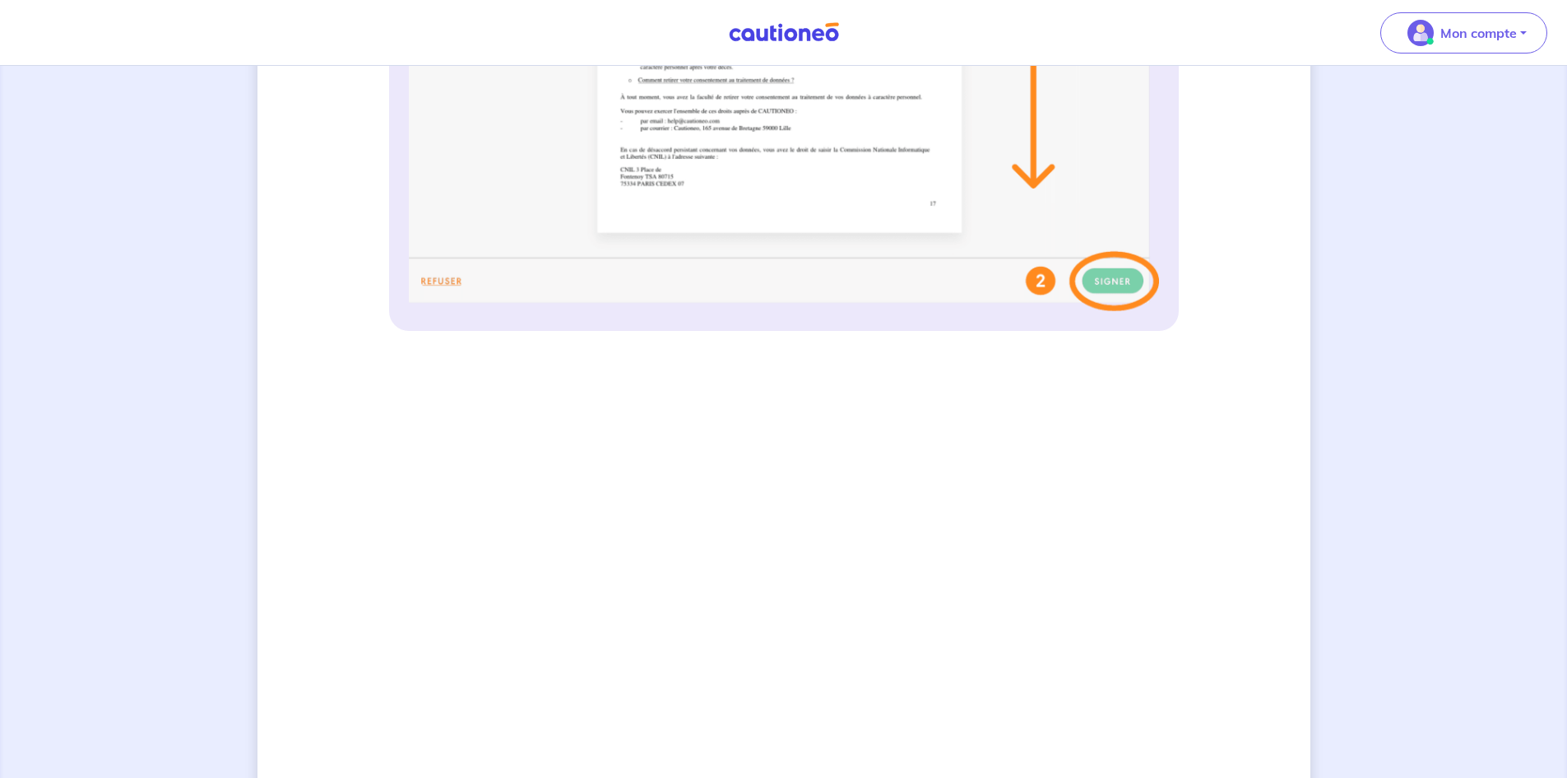
scroll to position [1070, 0]
